Goal: Information Seeking & Learning: Learn about a topic

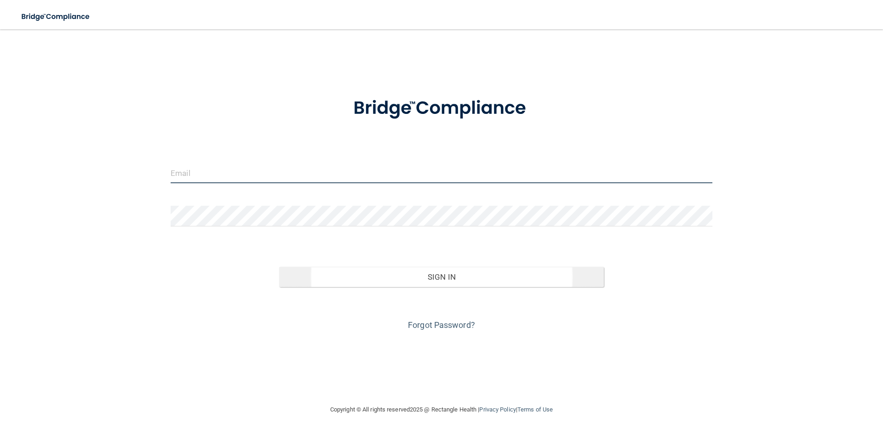
type input "[PERSON_NAME][EMAIL_ADDRESS][DOMAIN_NAME]"
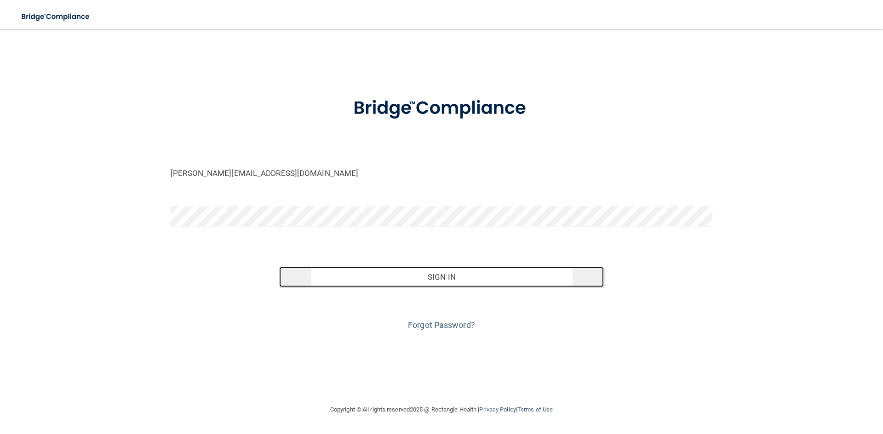
click at [343, 281] on button "Sign In" at bounding box center [441, 277] width 325 height 20
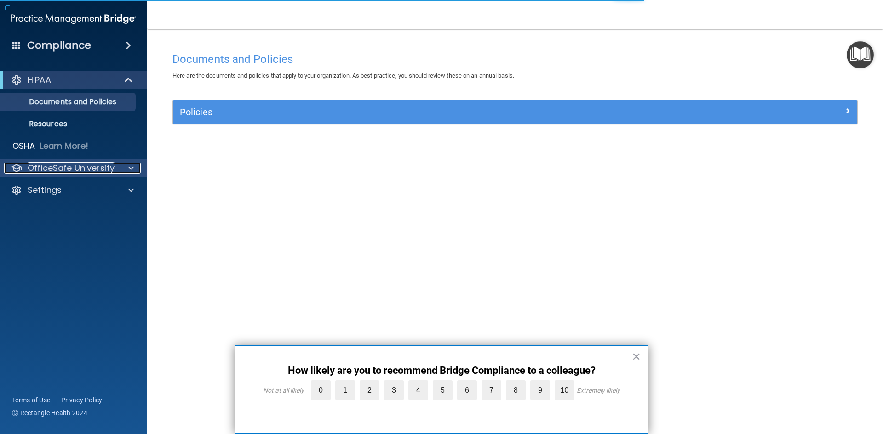
click at [113, 164] on p "OfficeSafe University" at bounding box center [71, 168] width 87 height 11
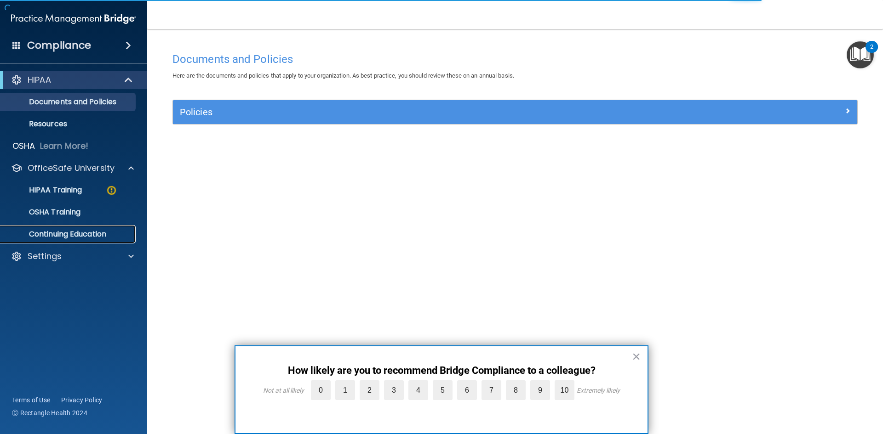
click at [102, 236] on p "Continuing Education" at bounding box center [69, 234] width 126 height 9
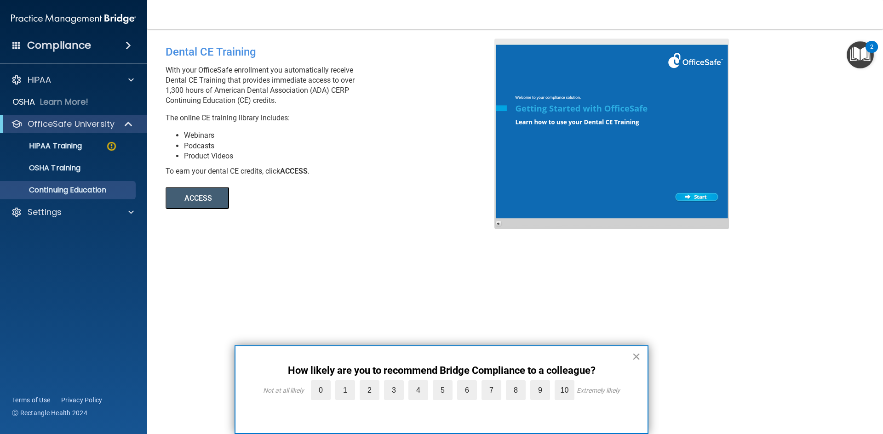
click at [632, 356] on button "×" at bounding box center [636, 356] width 9 height 15
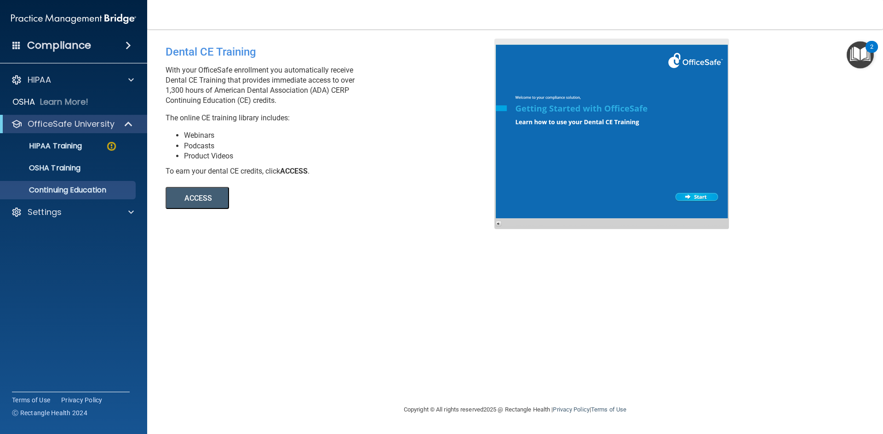
click at [206, 198] on button "ACCESS" at bounding box center [197, 198] width 63 height 22
